Goal: Download file/media

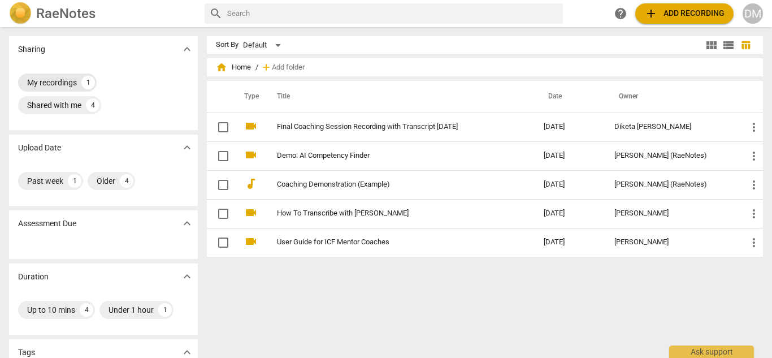
click at [50, 85] on div "My recordings" at bounding box center [52, 82] width 50 height 11
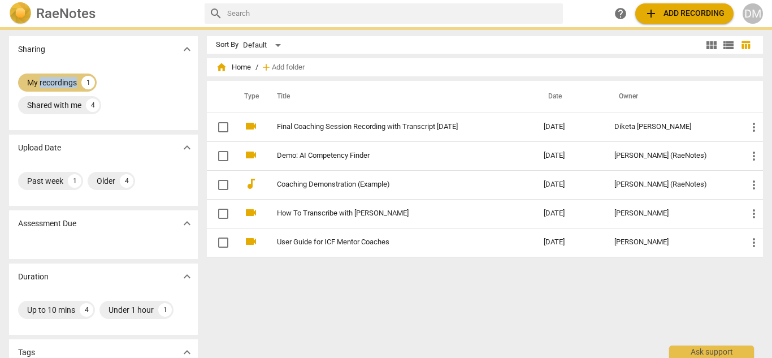
click at [50, 85] on div "My recordings" at bounding box center [52, 82] width 50 height 11
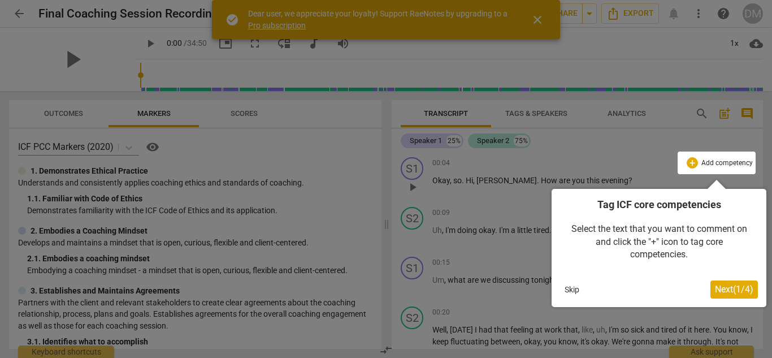
click at [728, 288] on span "Next ( 1 / 4 )" at bounding box center [734, 289] width 38 height 11
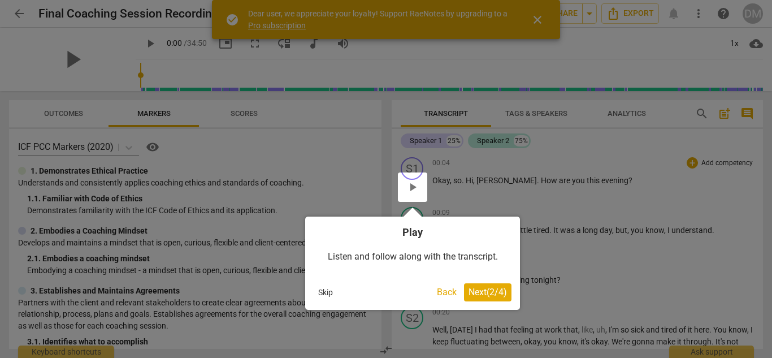
click at [498, 293] on span "Next ( 2 / 4 )" at bounding box center [488, 292] width 38 height 11
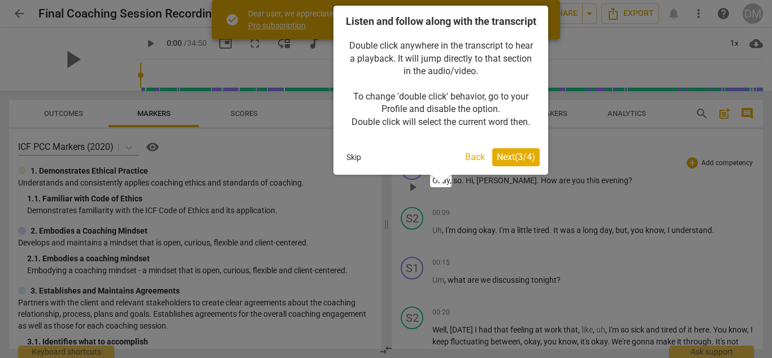
click at [474, 166] on button "Back" at bounding box center [475, 157] width 29 height 18
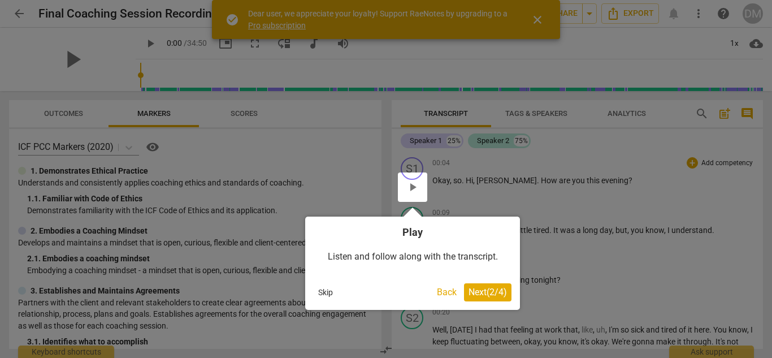
click at [330, 291] on button "Skip" at bounding box center [326, 292] width 24 height 17
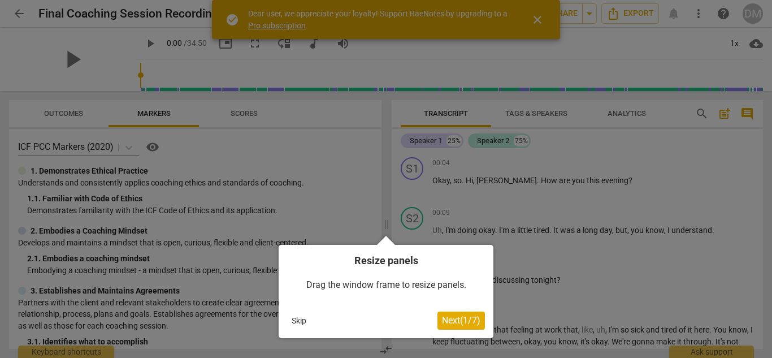
click at [303, 319] on button "Skip" at bounding box center [299, 320] width 24 height 17
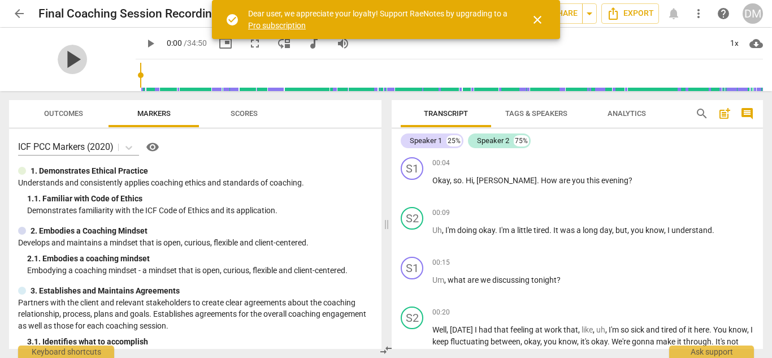
click at [69, 61] on span "play_arrow" at bounding box center [72, 59] width 29 height 29
click at [60, 66] on span "pause" at bounding box center [72, 59] width 29 height 29
type input "8"
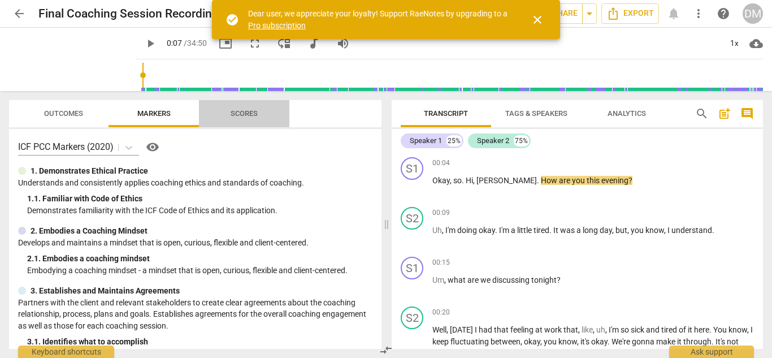
click at [234, 119] on span "Scores" at bounding box center [244, 113] width 54 height 15
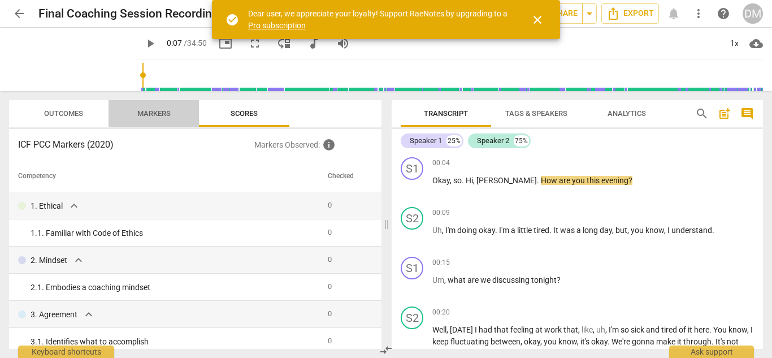
click at [153, 109] on span "Markers" at bounding box center [153, 113] width 33 height 8
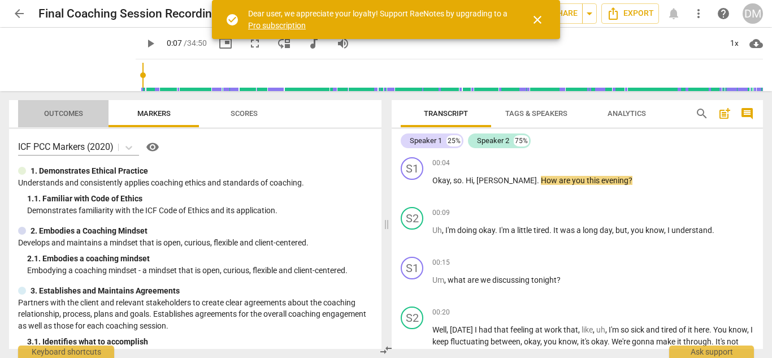
click at [72, 116] on span "Outcomes" at bounding box center [63, 113] width 39 height 8
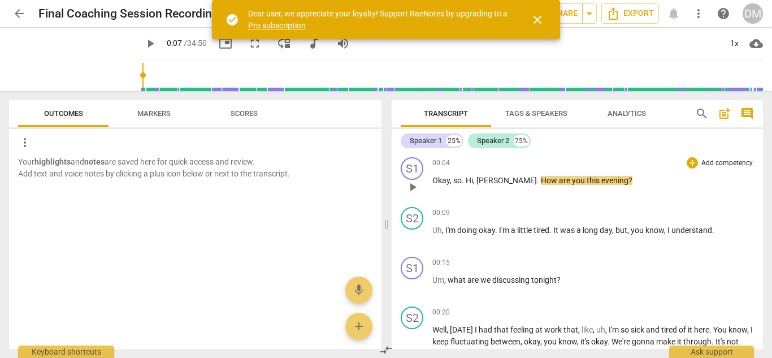
click at [739, 159] on p "Add competency" at bounding box center [728, 163] width 54 height 10
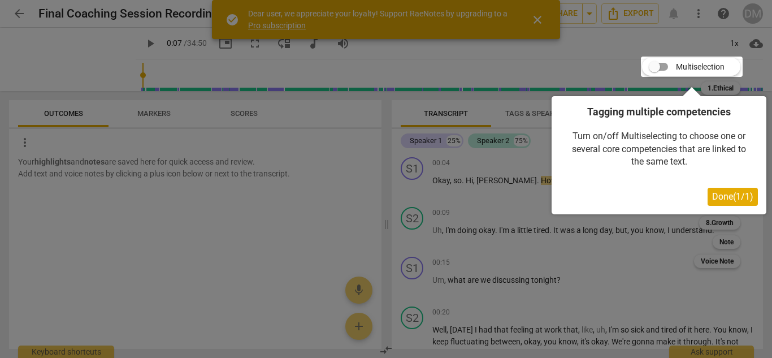
click at [740, 197] on span "Done ( 1 / 1 )" at bounding box center [732, 196] width 41 height 11
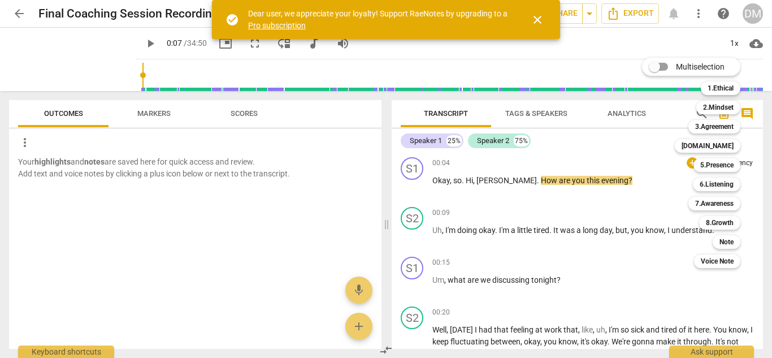
click at [539, 23] on span "close" at bounding box center [538, 20] width 14 height 14
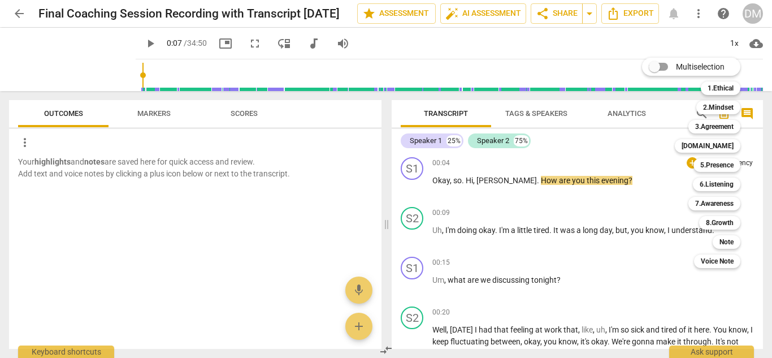
click at [413, 142] on div at bounding box center [386, 179] width 772 height 358
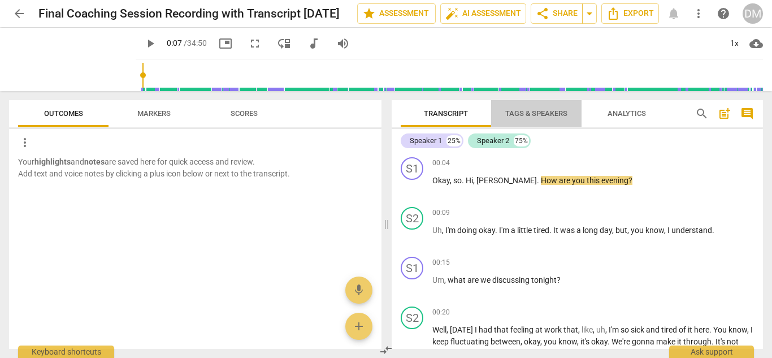
click at [544, 117] on span "Tags & Speakers" at bounding box center [537, 113] width 62 height 8
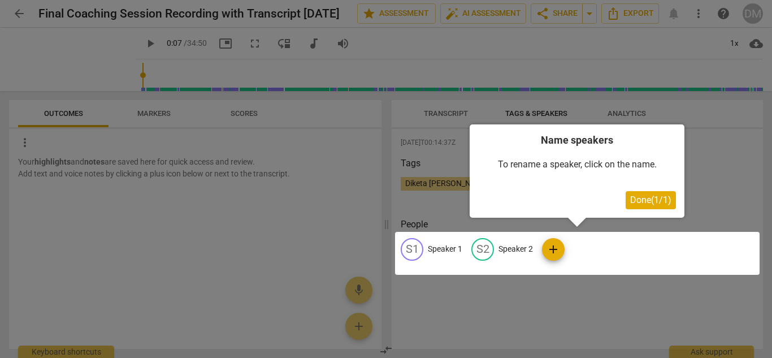
click at [430, 248] on div at bounding box center [577, 253] width 365 height 43
click at [675, 202] on button "Done ( 1 / 1 )" at bounding box center [651, 200] width 50 height 18
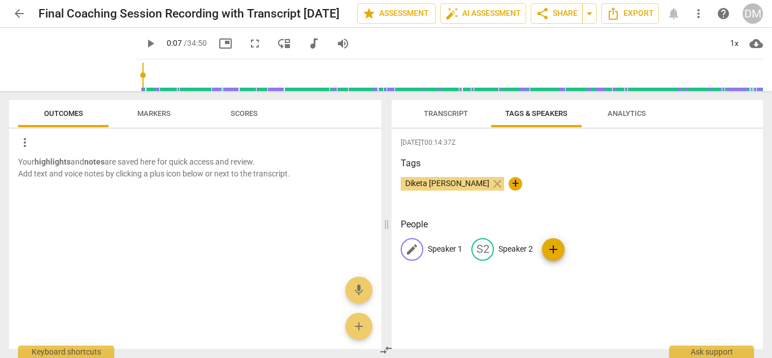
click at [433, 249] on p "Speaker 1" at bounding box center [445, 249] width 34 height 12
type input "Diketa"
click at [555, 252] on span "edit" at bounding box center [557, 250] width 14 height 14
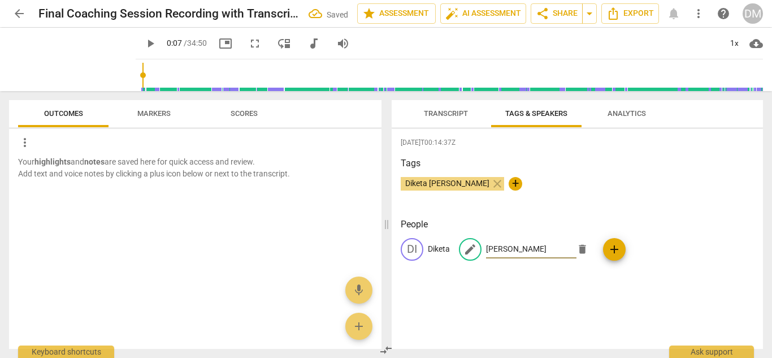
type input "[PERSON_NAME]"
click at [562, 174] on div "Tags Diketa [PERSON_NAME] close +" at bounding box center [577, 183] width 353 height 52
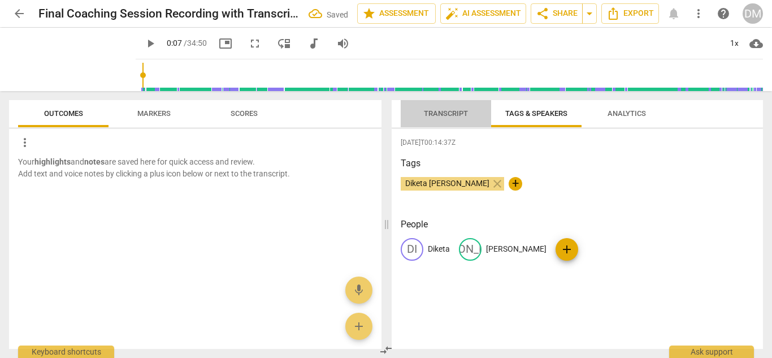
click at [439, 111] on span "Transcript" at bounding box center [446, 113] width 44 height 8
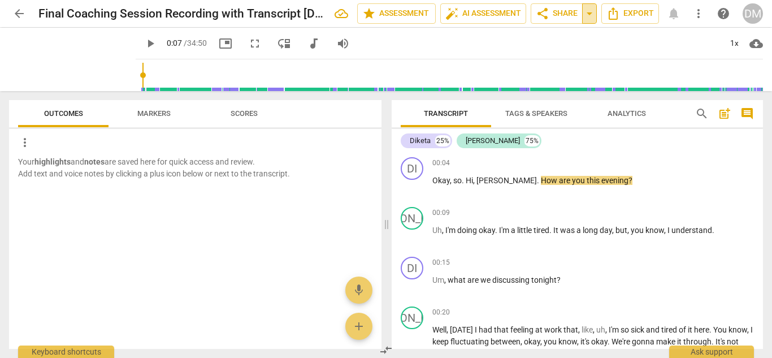
click at [587, 16] on span "arrow_drop_down" at bounding box center [590, 14] width 14 height 14
click at [618, 18] on icon "Export" at bounding box center [613, 13] width 9 height 12
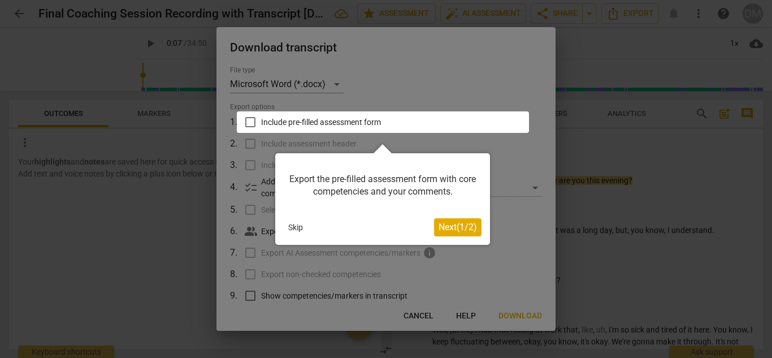
click at [299, 224] on button "Skip" at bounding box center [296, 227] width 24 height 17
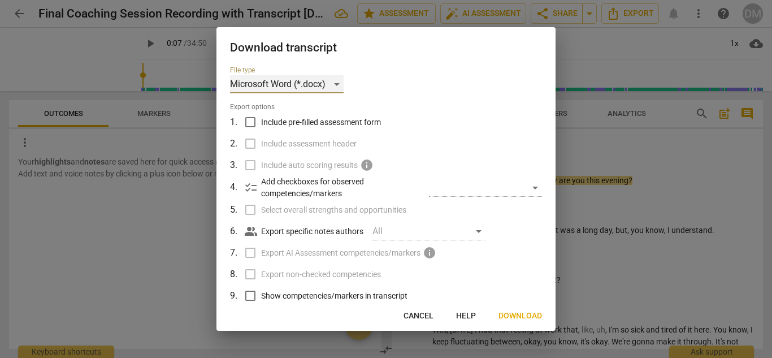
click at [339, 85] on div "Microsoft Word (*.docx)" at bounding box center [287, 84] width 114 height 18
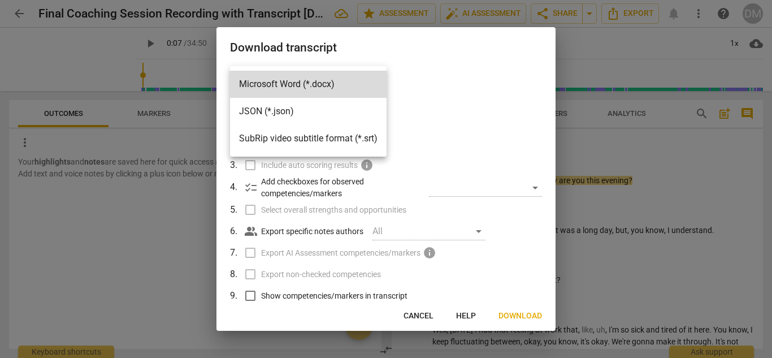
click at [432, 83] on div at bounding box center [386, 179] width 772 height 358
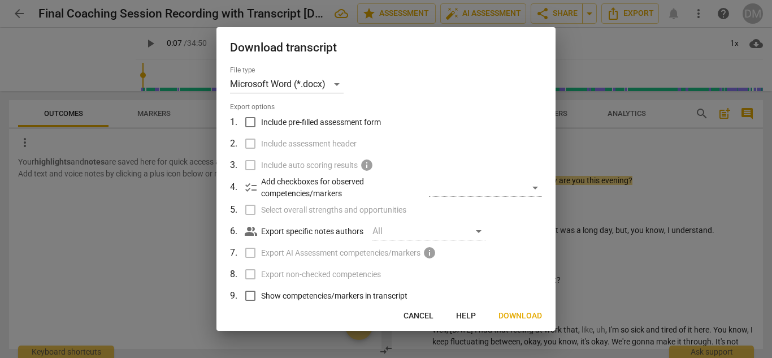
click at [479, 232] on div "All" at bounding box center [429, 231] width 113 height 18
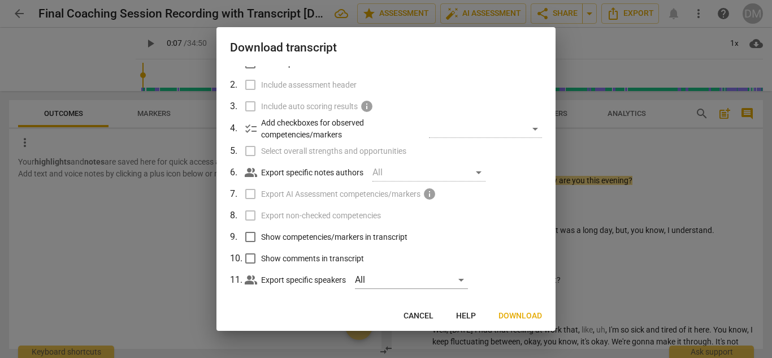
scroll to position [71, 0]
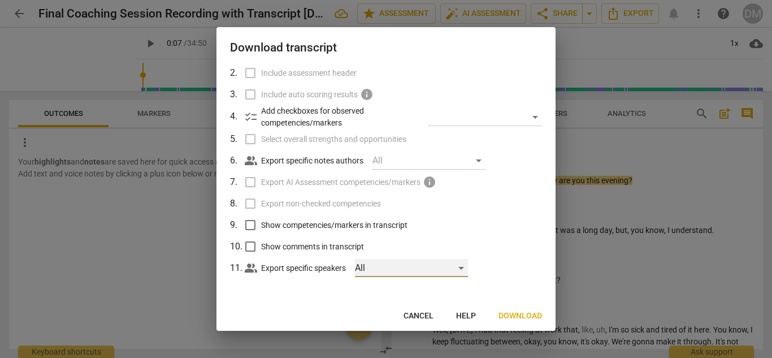
click at [388, 267] on div "All" at bounding box center [411, 268] width 113 height 18
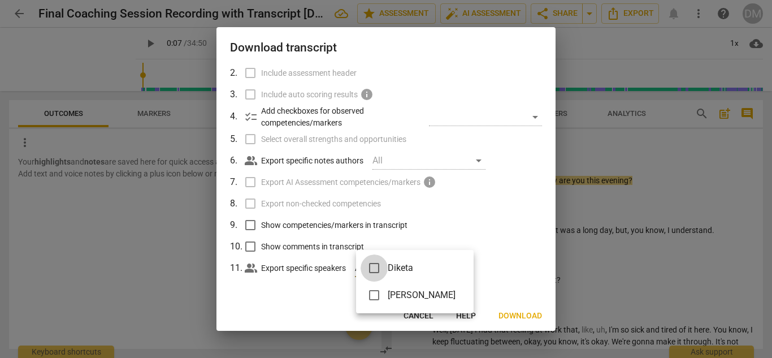
click at [373, 268] on input "checkbox" at bounding box center [374, 267] width 27 height 27
checkbox input "true"
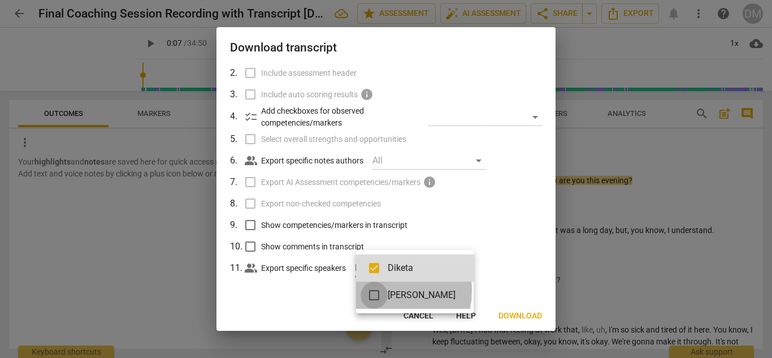
click at [373, 291] on input "checkbox" at bounding box center [374, 295] width 27 height 27
checkbox input "true"
click at [345, 295] on div at bounding box center [386, 179] width 772 height 358
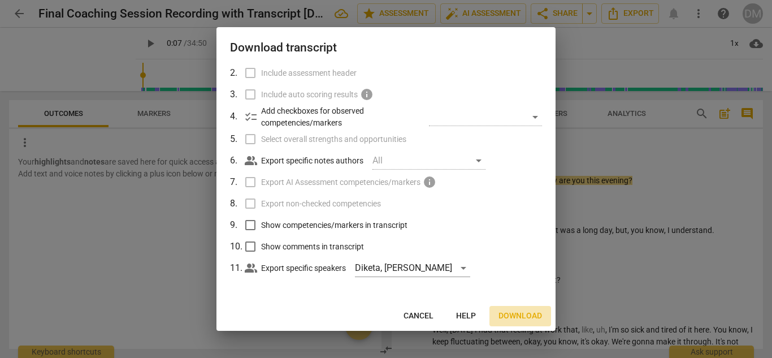
click at [510, 321] on span "Download" at bounding box center [521, 315] width 44 height 11
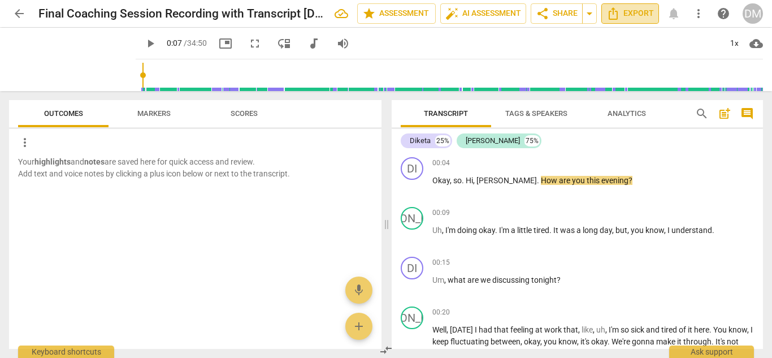
click at [619, 17] on icon "Export" at bounding box center [614, 14] width 14 height 14
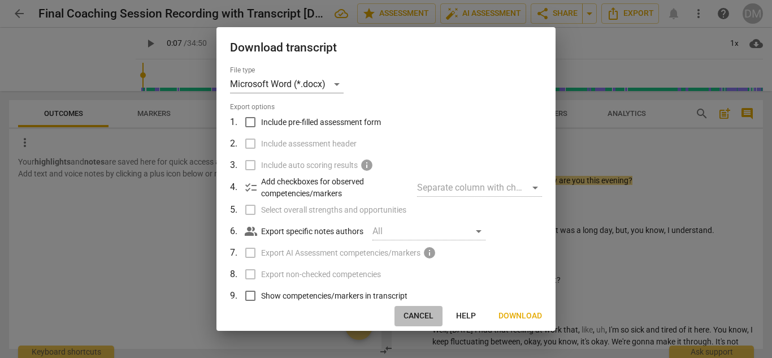
click at [421, 322] on button "Cancel" at bounding box center [419, 316] width 48 height 20
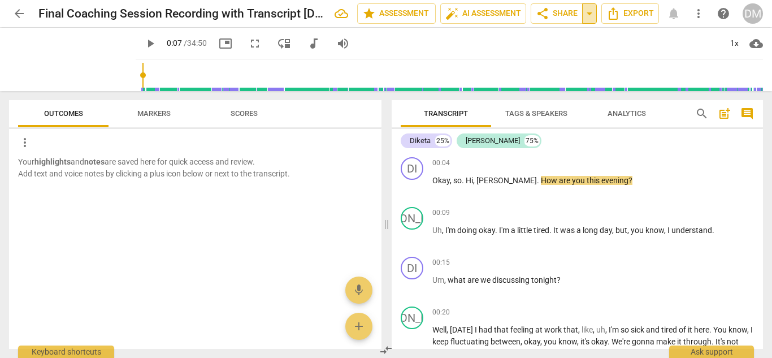
click at [585, 14] on span "arrow_drop_down" at bounding box center [590, 14] width 14 height 14
click at [626, 20] on span "Export" at bounding box center [630, 14] width 47 height 14
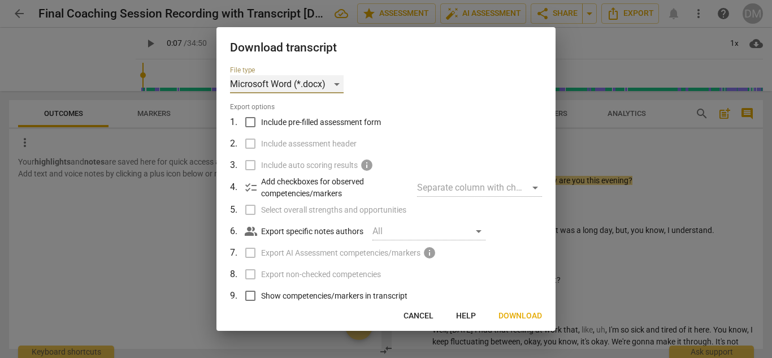
click at [286, 84] on div "Microsoft Word (*.docx)" at bounding box center [287, 84] width 114 height 18
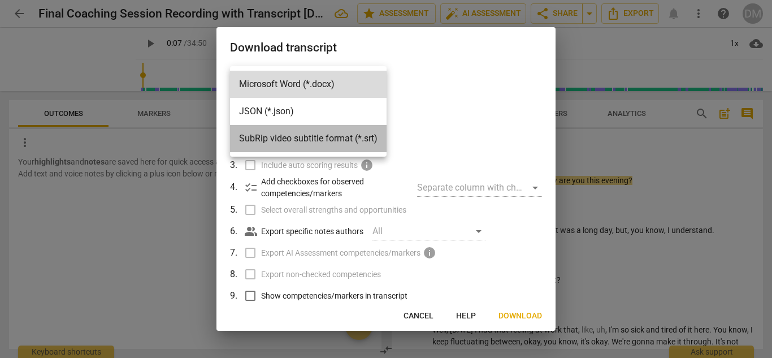
click at [291, 141] on li "SubRip video subtitle format (*.srt)" at bounding box center [308, 138] width 157 height 27
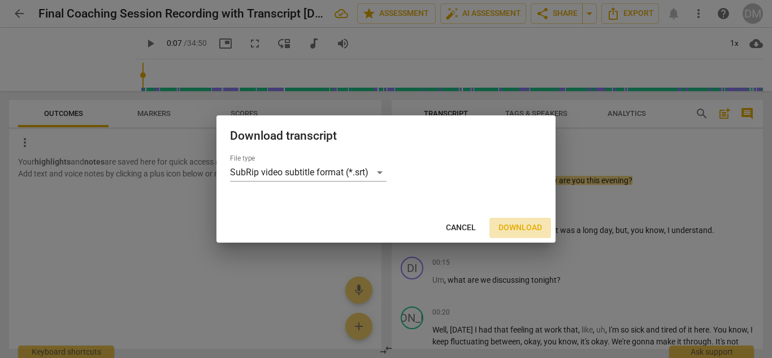
click at [520, 223] on span "Download" at bounding box center [521, 227] width 44 height 11
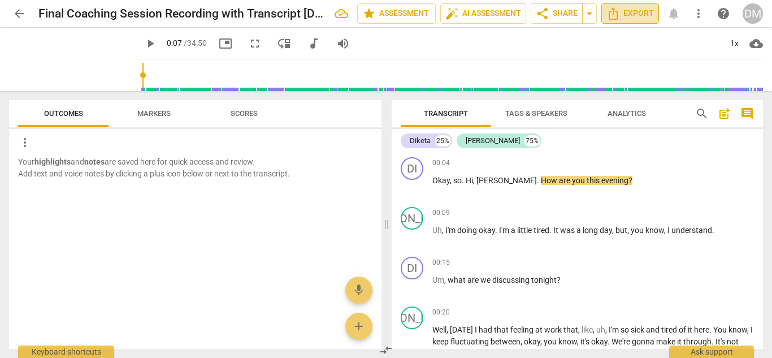
click at [629, 11] on span "Export" at bounding box center [630, 14] width 47 height 14
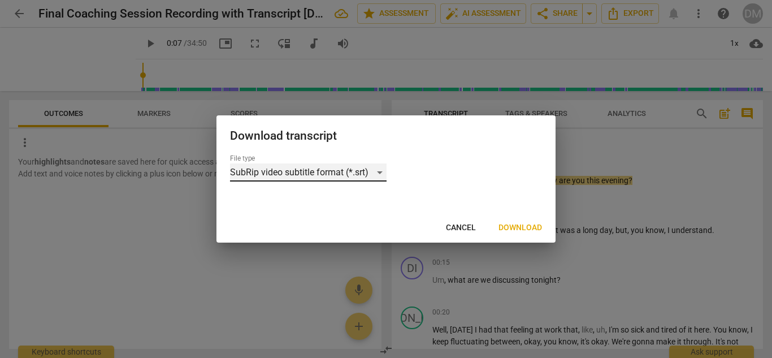
click at [380, 169] on div "SubRip video subtitle format (*.srt)" at bounding box center [308, 172] width 157 height 18
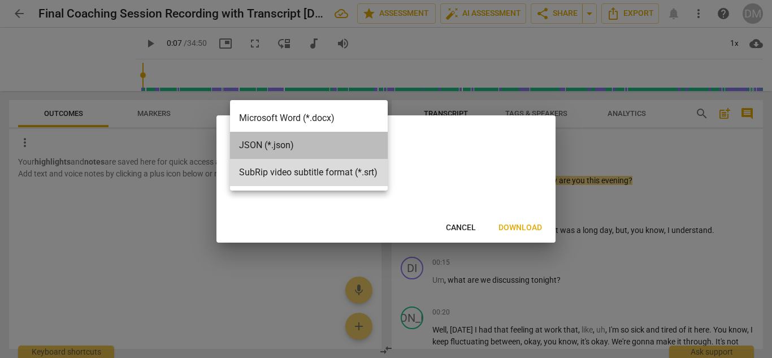
click at [357, 154] on li "JSON (*.json)" at bounding box center [309, 145] width 158 height 27
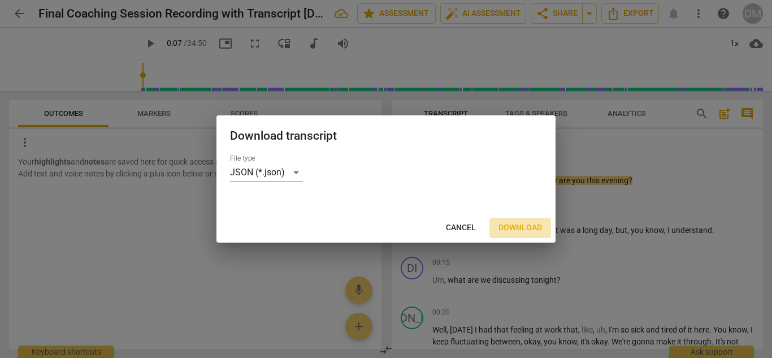
click at [522, 232] on span "Download" at bounding box center [521, 227] width 44 height 11
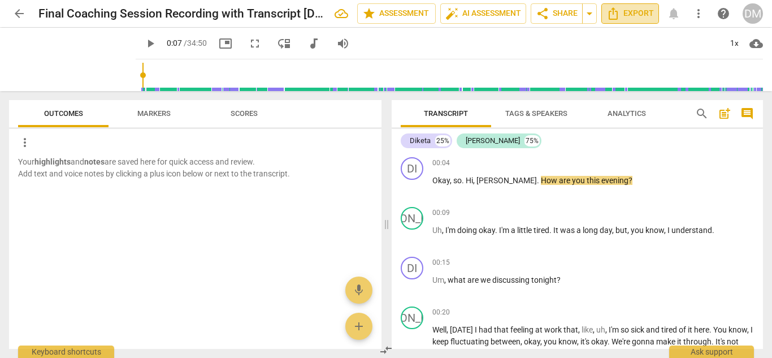
click at [638, 7] on span "Export" at bounding box center [630, 14] width 47 height 14
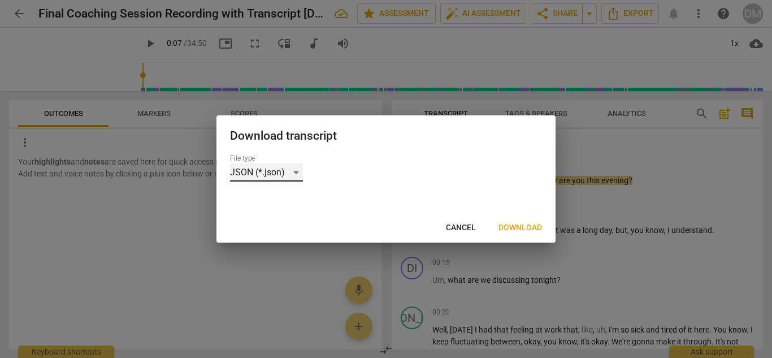
click at [283, 172] on div "JSON (*.json)" at bounding box center [266, 172] width 73 height 18
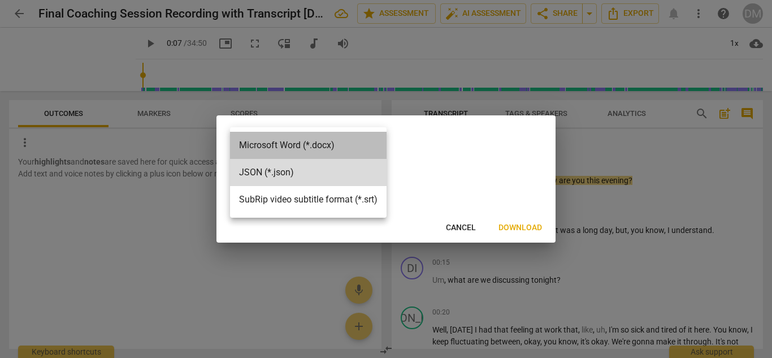
click at [285, 144] on li "Microsoft Word (*.docx)" at bounding box center [308, 145] width 157 height 27
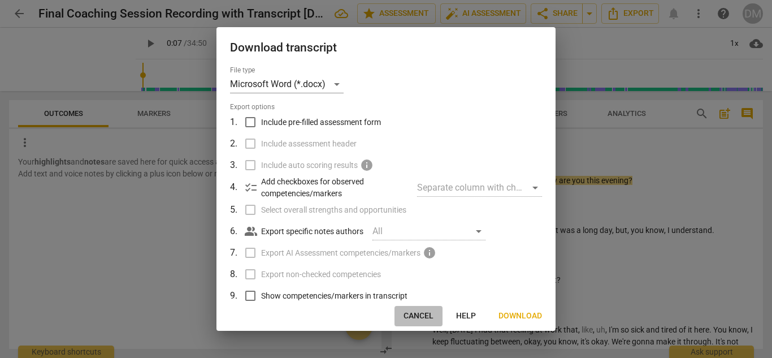
click at [425, 318] on span "Cancel" at bounding box center [419, 315] width 30 height 11
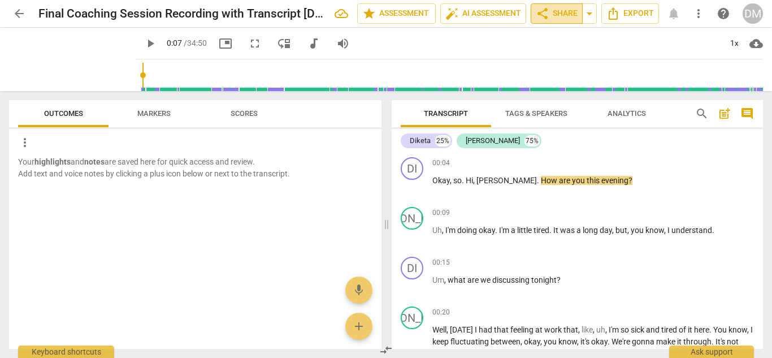
click at [565, 10] on span "share Share" at bounding box center [557, 14] width 42 height 14
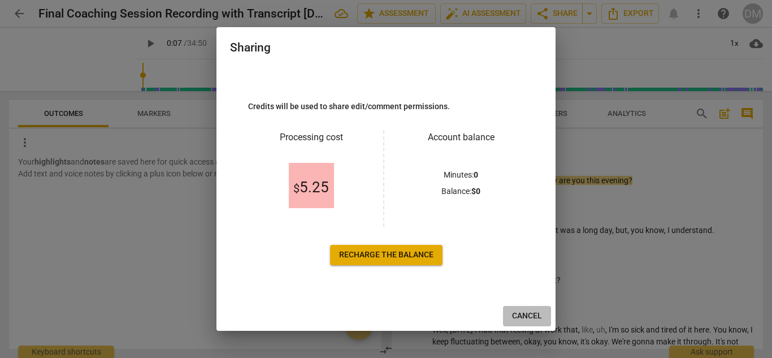
click at [519, 314] on span "Cancel" at bounding box center [527, 315] width 30 height 11
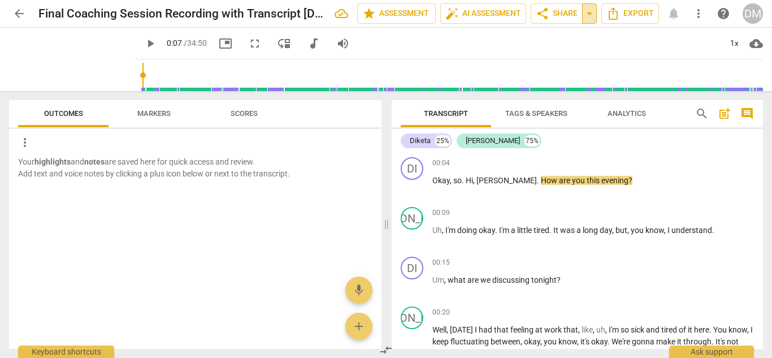
click at [590, 20] on button "arrow_drop_down" at bounding box center [589, 13] width 15 height 20
click at [568, 33] on span "Available only to you" at bounding box center [540, 33] width 64 height 10
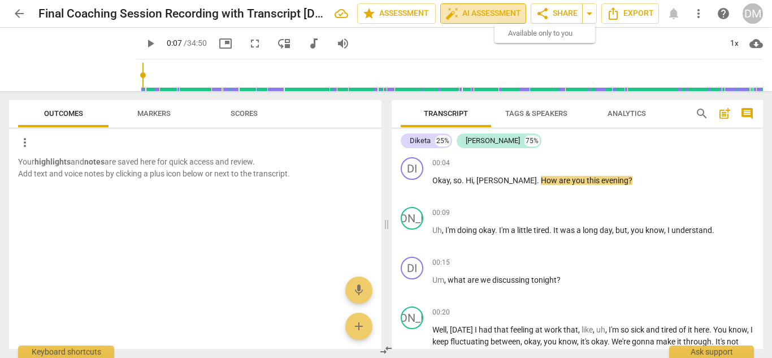
click at [460, 14] on span "auto_fix_high AI Assessment" at bounding box center [484, 14] width 76 height 14
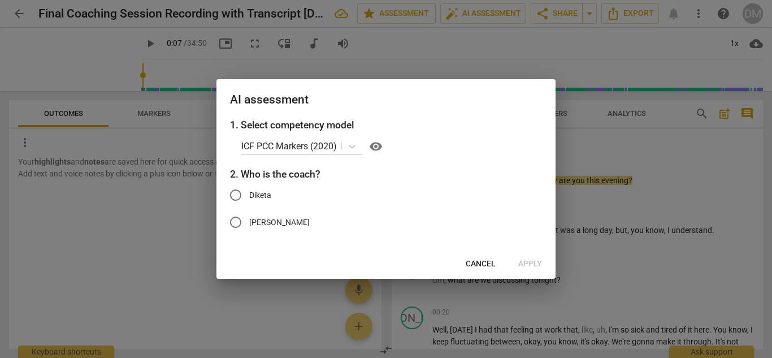
click at [477, 262] on span "Cancel" at bounding box center [481, 263] width 30 height 11
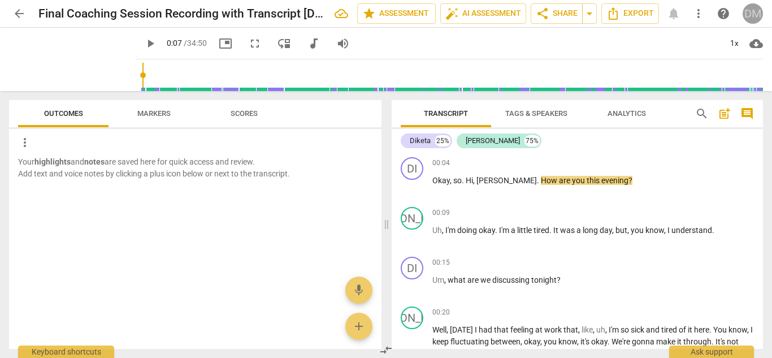
click at [750, 15] on div "DM" at bounding box center [753, 13] width 20 height 20
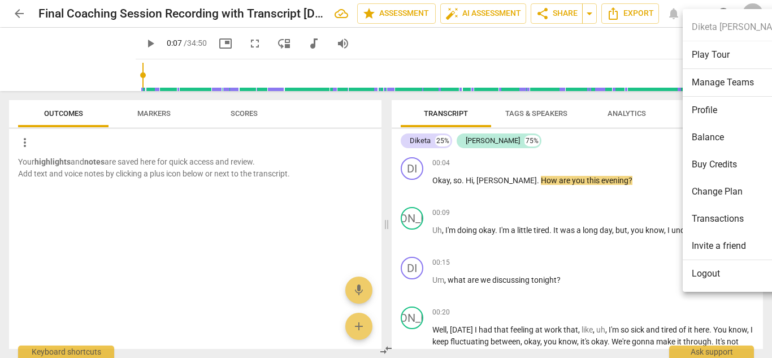
click at [636, 37] on div at bounding box center [386, 179] width 772 height 358
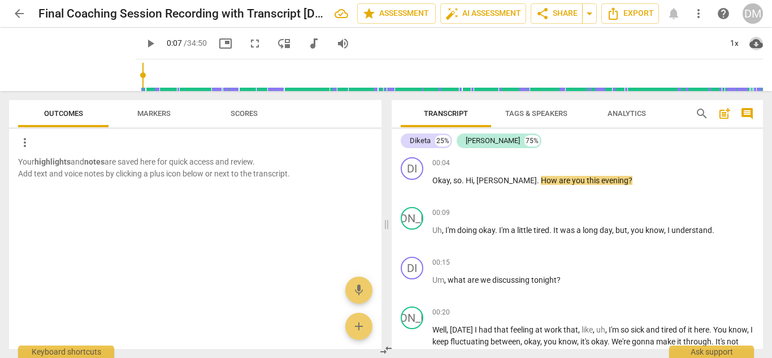
click at [755, 43] on span "cloud_download" at bounding box center [757, 44] width 14 height 14
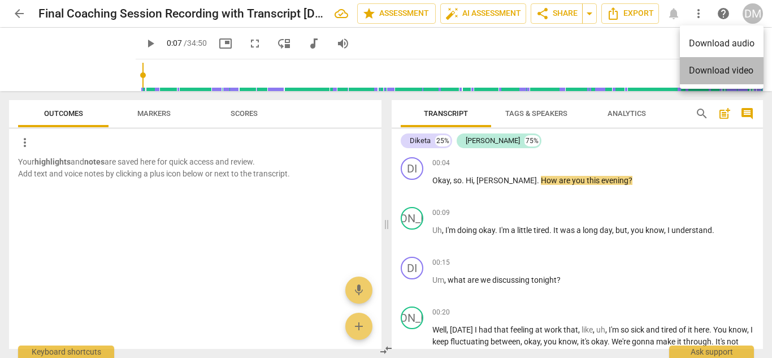
click at [743, 67] on li "Download video" at bounding box center [722, 70] width 84 height 27
